Goal: Transaction & Acquisition: Purchase product/service

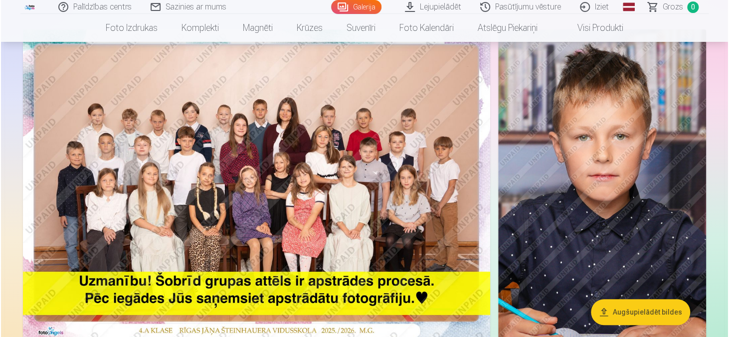
scroll to position [100, 0]
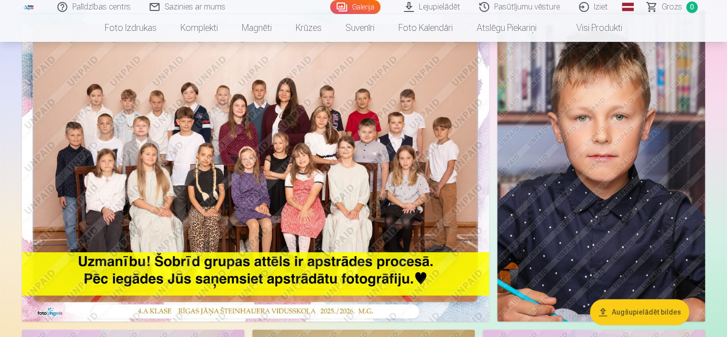
click at [189, 151] on img at bounding box center [255, 166] width 467 height 312
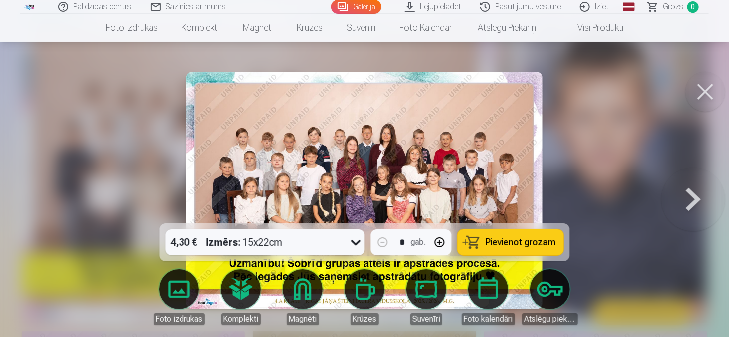
click at [288, 153] on img at bounding box center [365, 190] width 356 height 237
click at [451, 201] on img at bounding box center [365, 190] width 356 height 237
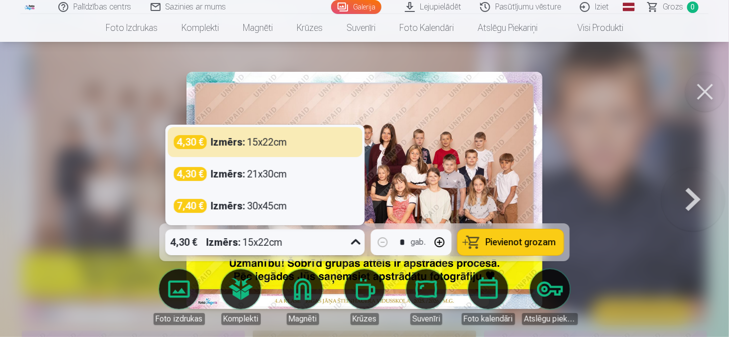
click at [233, 237] on strong "Izmērs :" at bounding box center [224, 242] width 34 height 14
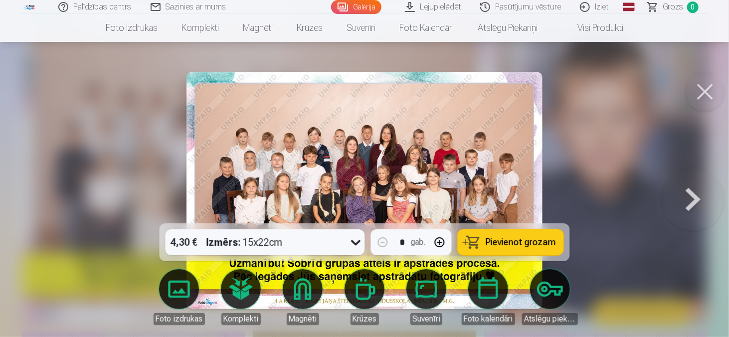
click at [369, 116] on img at bounding box center [365, 190] width 356 height 237
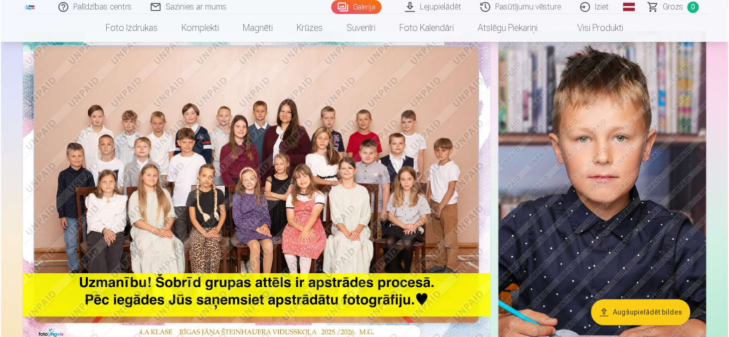
scroll to position [80, 0]
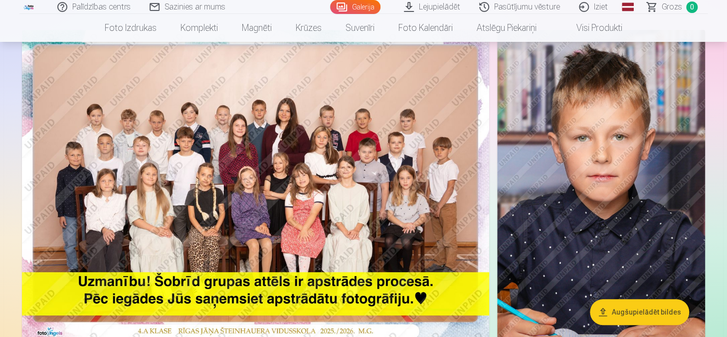
click at [263, 208] on img at bounding box center [255, 186] width 467 height 312
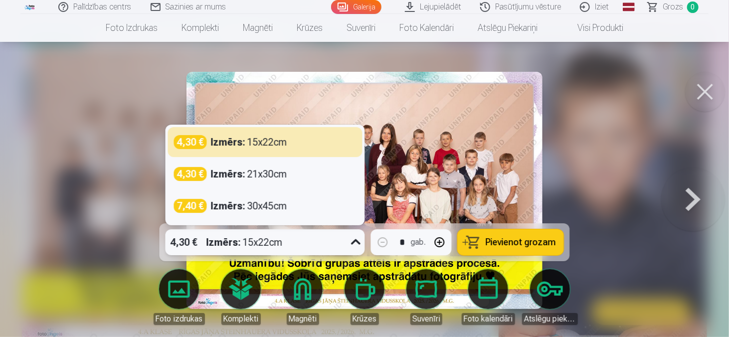
click at [299, 242] on div "4,30 € Izmērs : 15x22cm" at bounding box center [256, 243] width 181 height 26
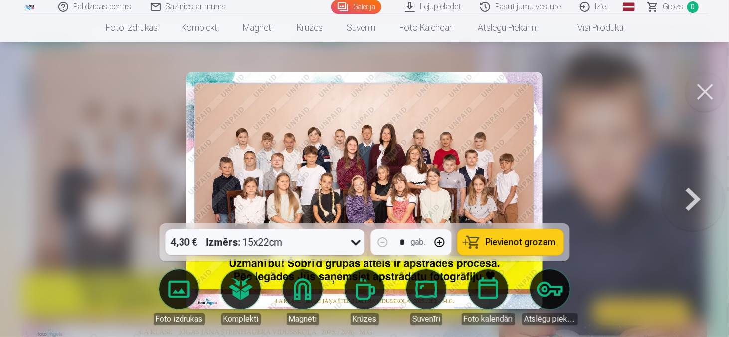
click at [393, 154] on img at bounding box center [365, 190] width 356 height 237
click at [387, 154] on img at bounding box center [365, 190] width 356 height 237
click at [389, 154] on img at bounding box center [365, 190] width 356 height 237
click at [703, 198] on button at bounding box center [694, 191] width 64 height 46
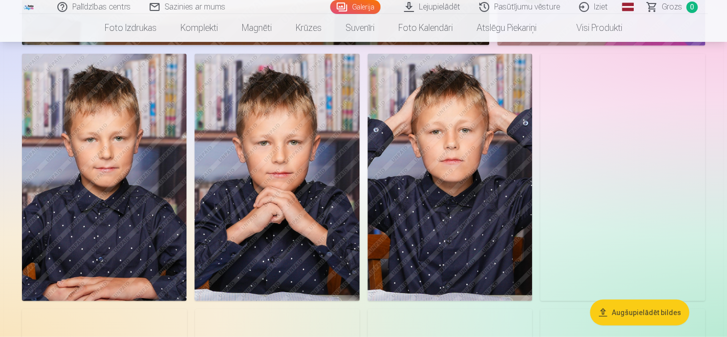
scroll to position [1018, 0]
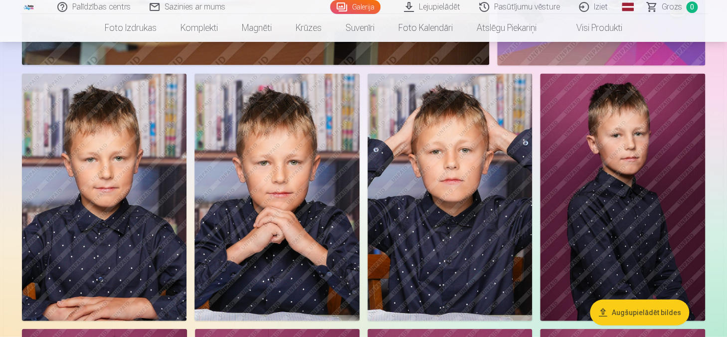
click at [637, 311] on button "Augšupielādēt bildes" at bounding box center [639, 312] width 99 height 26
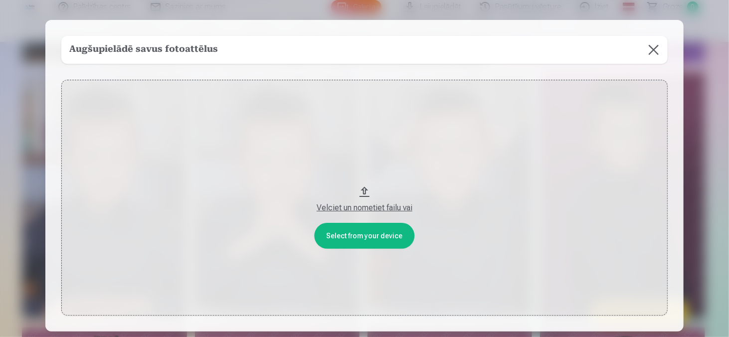
click at [390, 240] on button "Velciet un nometiet failu vai" at bounding box center [364, 198] width 607 height 236
click at [652, 49] on button at bounding box center [654, 50] width 28 height 28
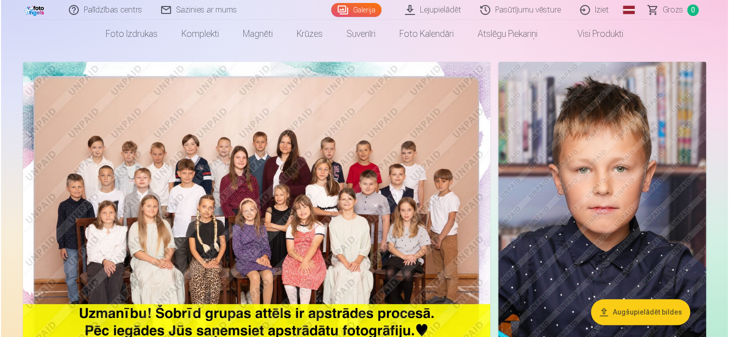
scroll to position [60, 0]
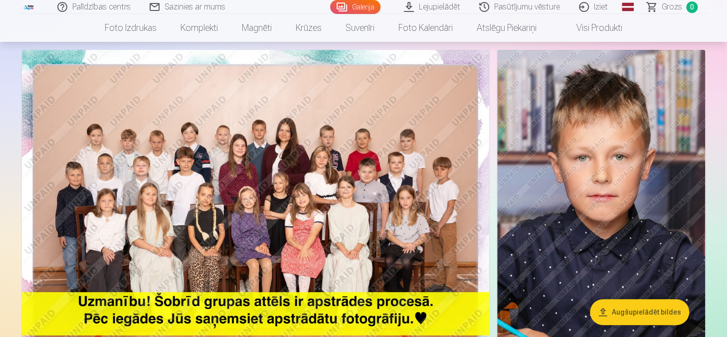
click at [601, 232] on img at bounding box center [601, 206] width 208 height 312
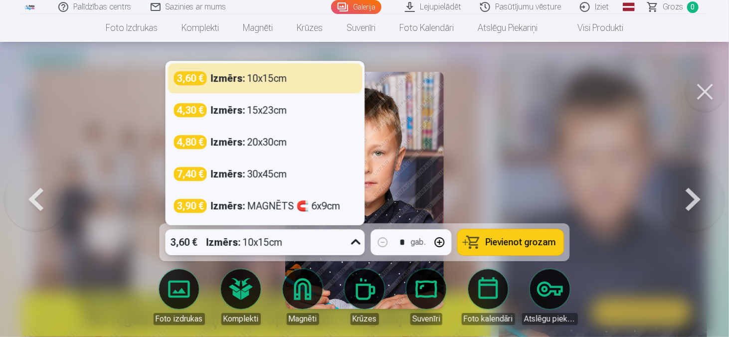
drag, startPoint x: 176, startPoint y: 241, endPoint x: 215, endPoint y: 241, distance: 38.9
click at [215, 241] on div "3,60 € Izmērs : 10x15cm" at bounding box center [256, 243] width 181 height 26
click at [117, 209] on div at bounding box center [364, 168] width 729 height 337
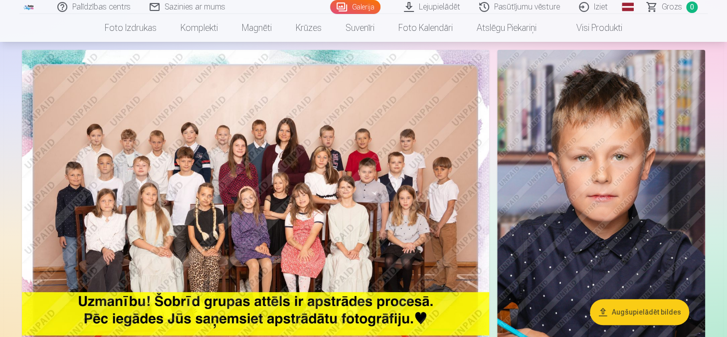
click at [610, 245] on img at bounding box center [601, 206] width 208 height 312
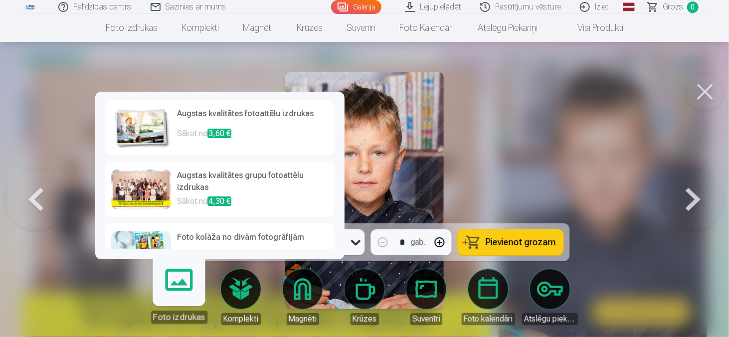
click at [182, 277] on body "Palīdzības centrs Sazinies ar mums Galerija Lejupielādēt Pasūtījumu vēsture Izi…" at bounding box center [364, 108] width 729 height 337
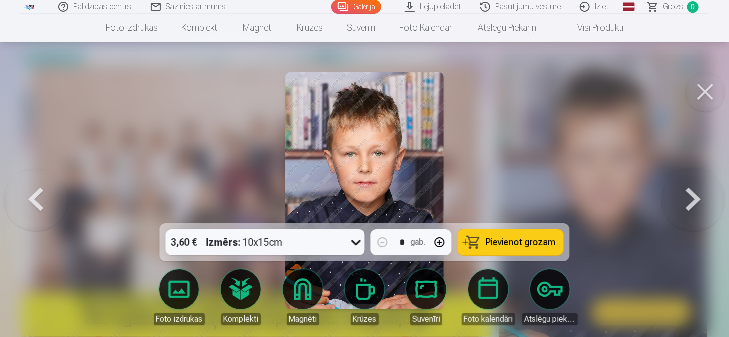
click at [390, 87] on img at bounding box center [364, 190] width 158 height 237
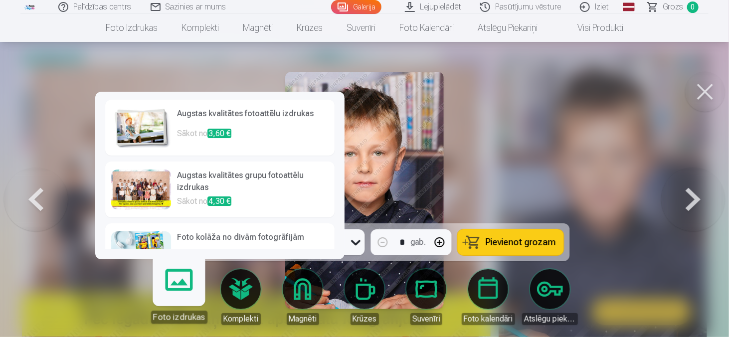
click at [192, 272] on body "Palīdzības centrs Sazinies ar mums Galerija Lejupielādēt Pasūtījumu vēsture Izi…" at bounding box center [364, 108] width 729 height 337
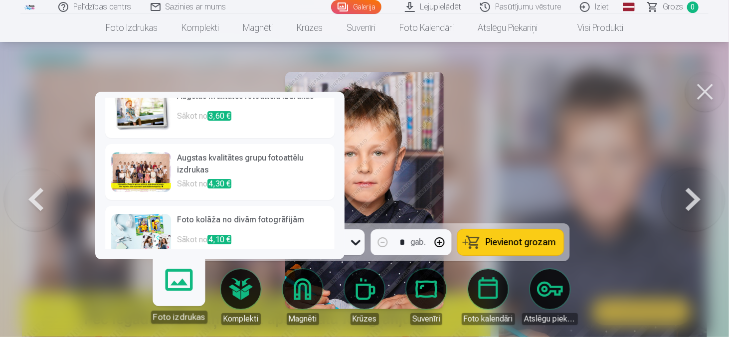
scroll to position [20, 0]
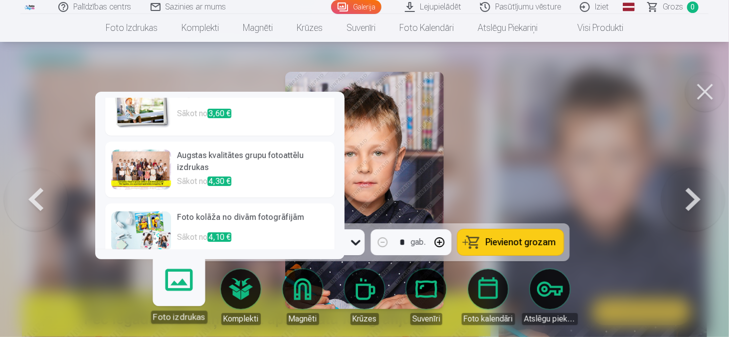
click at [230, 172] on h6 "Augstas kvalitātes grupu fotoattēlu izdrukas" at bounding box center [253, 163] width 152 height 26
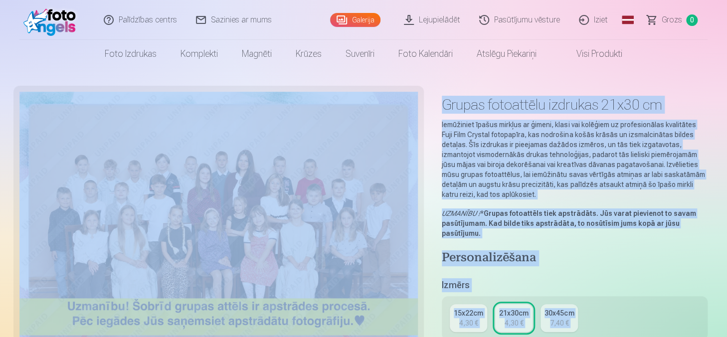
click at [455, 192] on p "Iemūžiniet īpašus mirkļus ar ģimeni, klasi vai kolēģiem uz profesionālas kvalit…" at bounding box center [575, 160] width 266 height 80
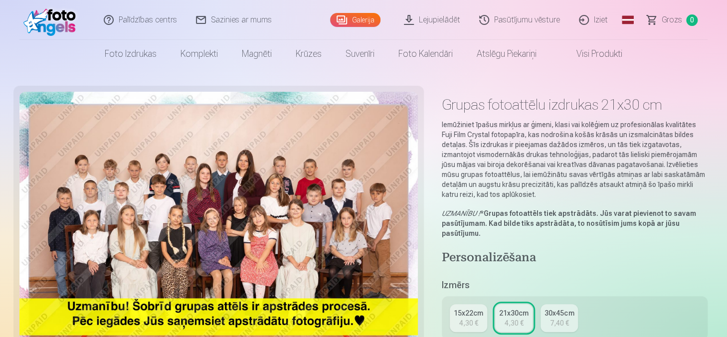
click at [553, 321] on div "7,40 €" at bounding box center [559, 323] width 19 height 10
click at [469, 310] on div "15x22cm" at bounding box center [468, 313] width 29 height 10
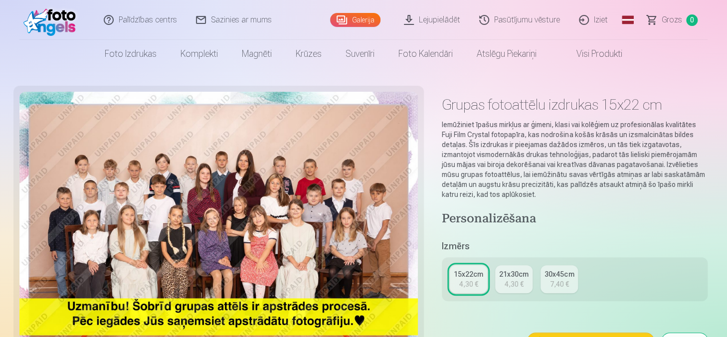
click at [510, 282] on div "4,30 €" at bounding box center [514, 284] width 19 height 10
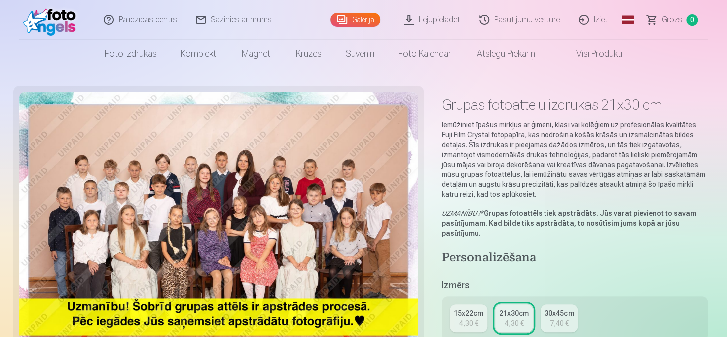
scroll to position [60, 0]
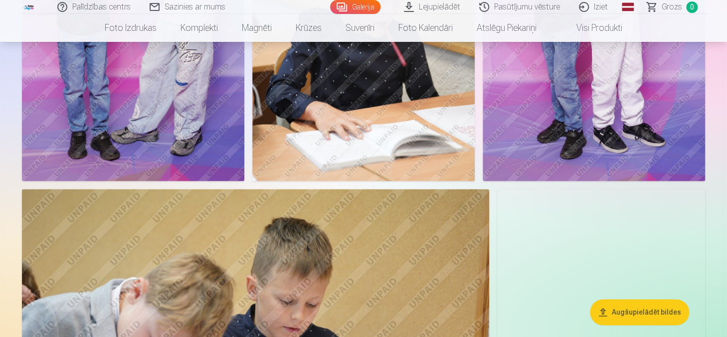
scroll to position [539, 0]
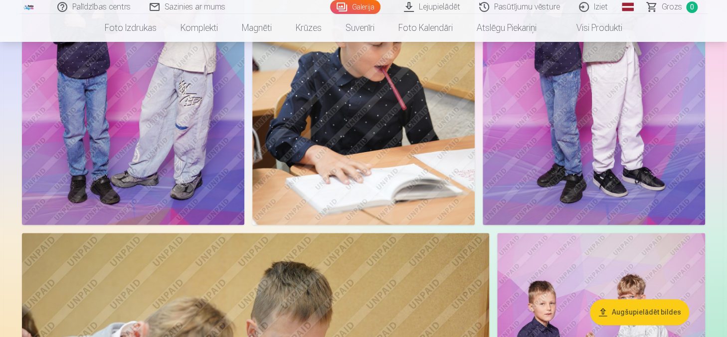
click at [531, 157] on img at bounding box center [594, 58] width 223 height 334
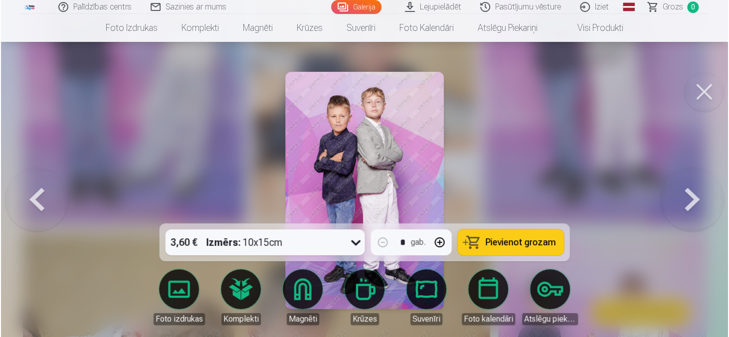
scroll to position [540, 0]
click at [502, 250] on button "Pievienot grozam" at bounding box center [511, 243] width 106 height 26
click at [668, 5] on span "Grozs" at bounding box center [673, 7] width 20 height 12
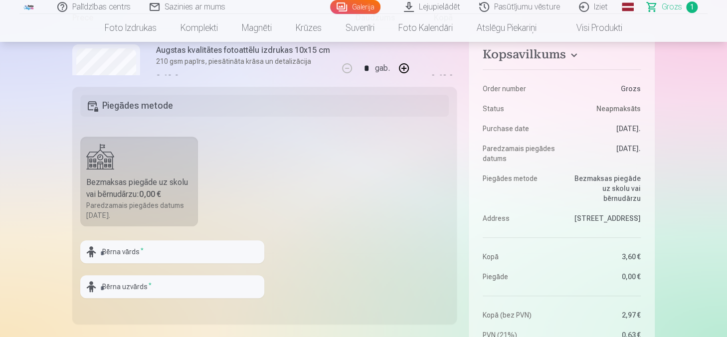
scroll to position [239, 0]
